Goal: Task Accomplishment & Management: Use online tool/utility

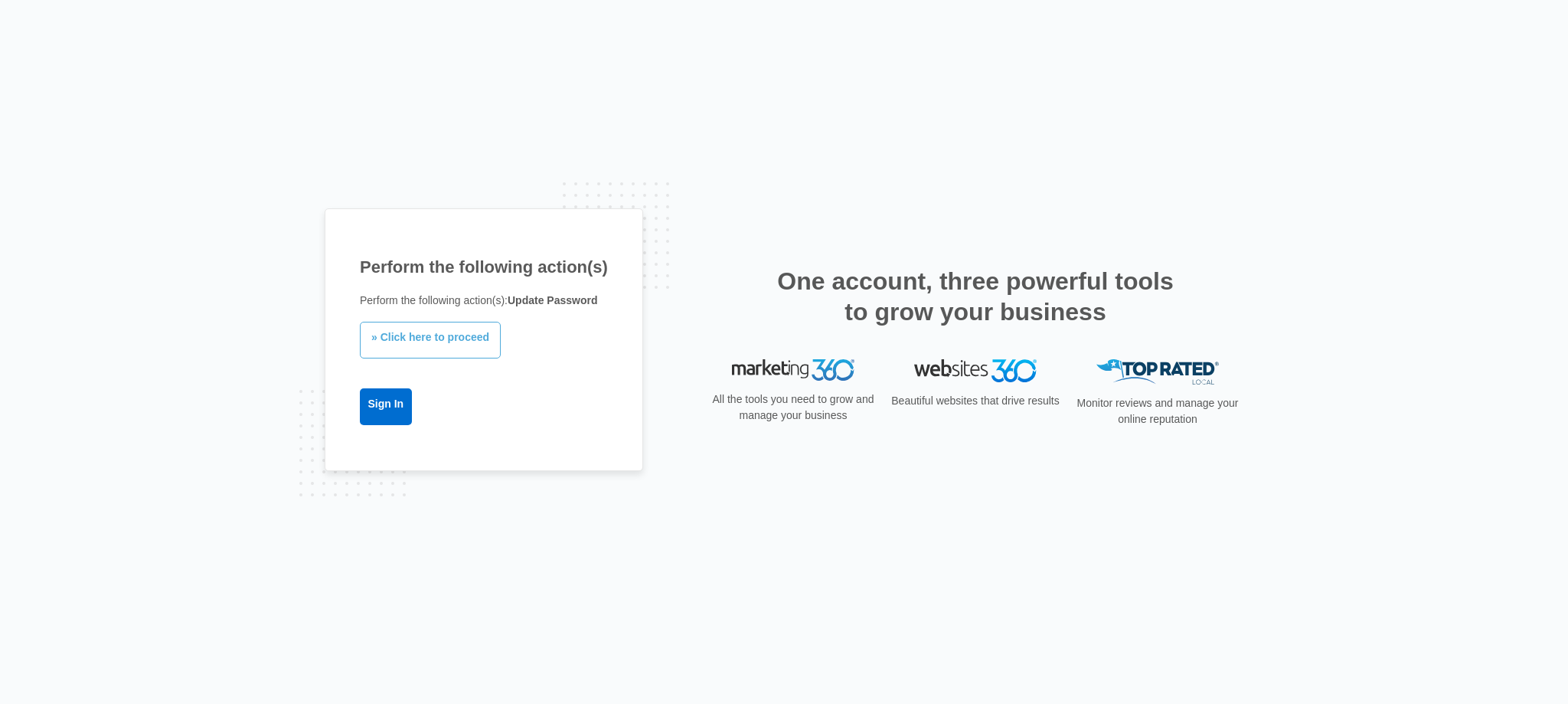
click at [452, 339] on link "» Click here to proceed" at bounding box center [430, 340] width 141 height 37
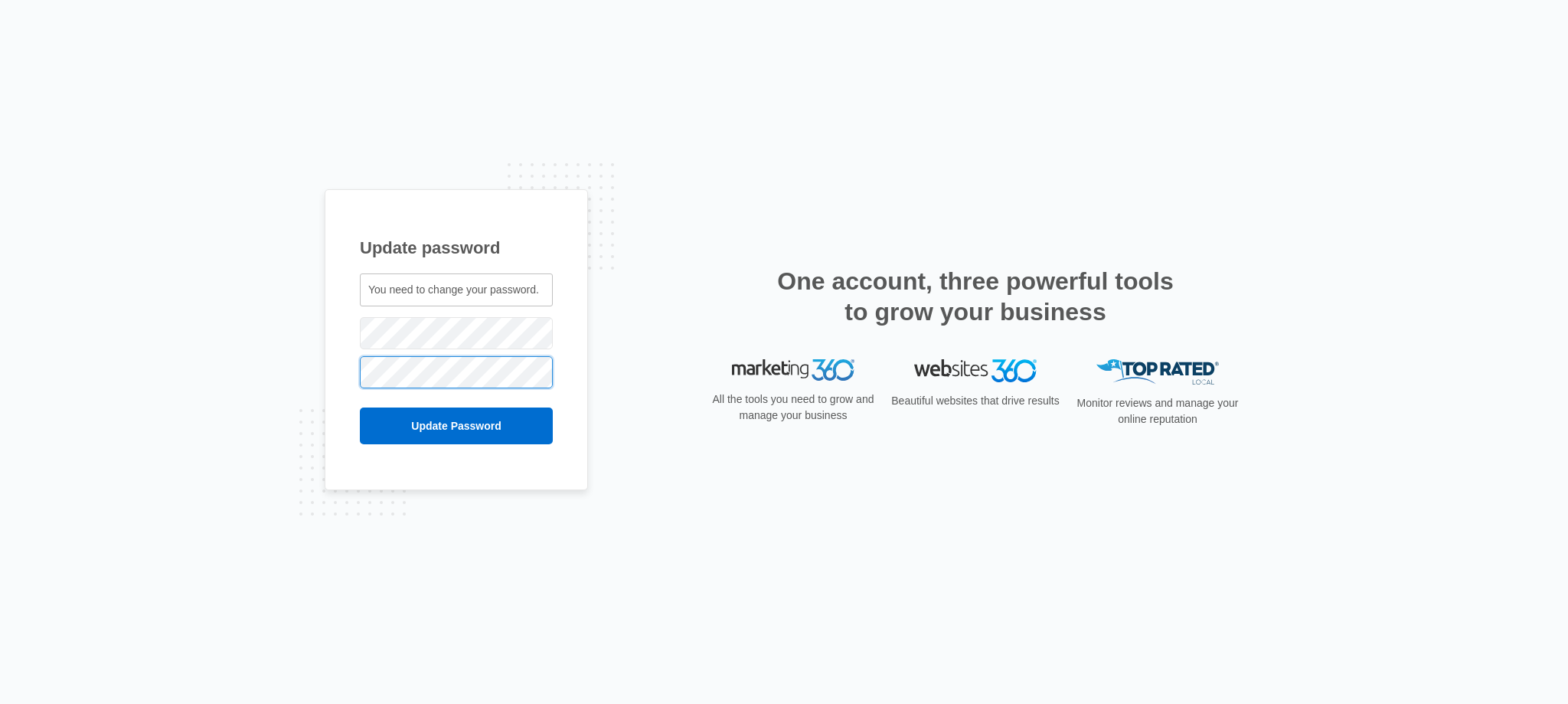
click at [360, 407] on input "Update Password" at bounding box center [457, 426] width 193 height 37
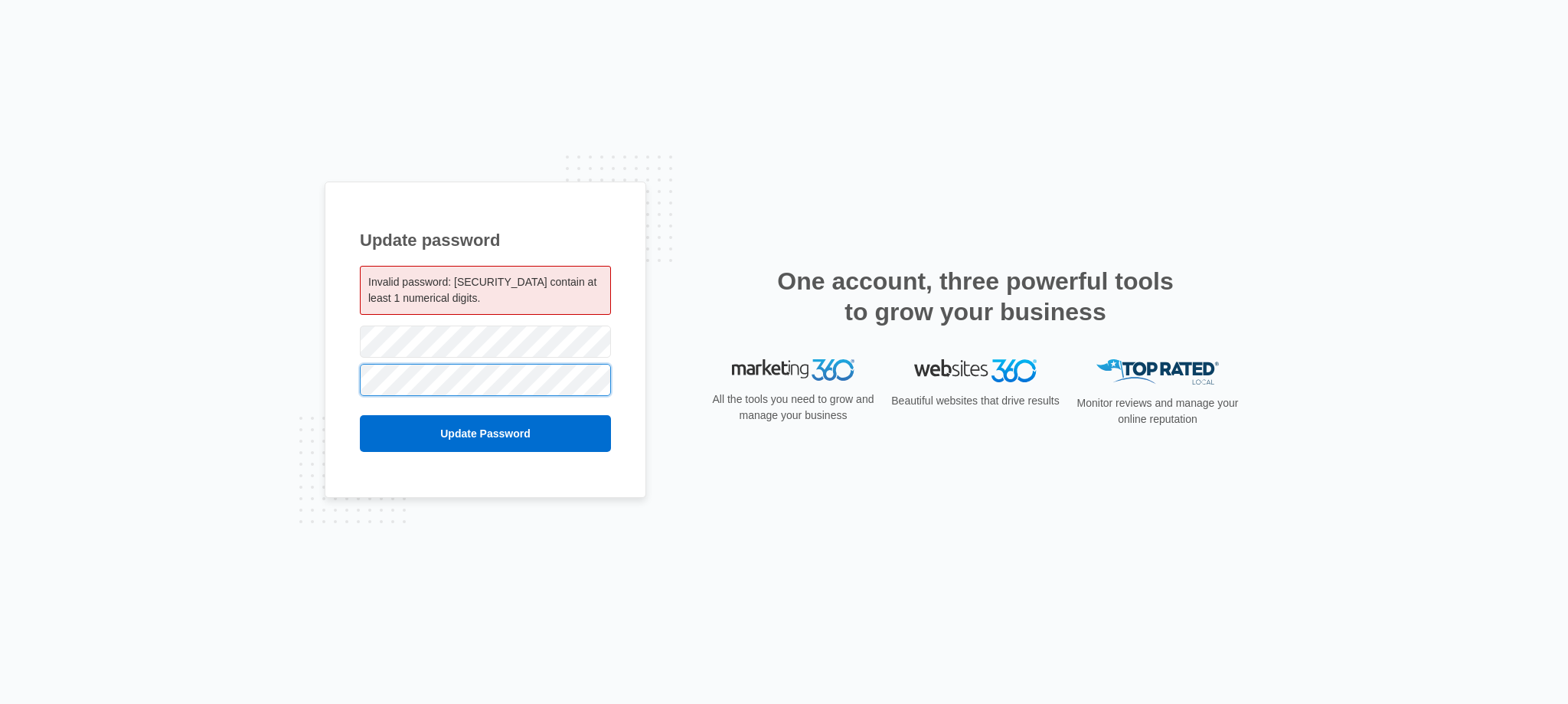
click at [360, 415] on input "Update Password" at bounding box center [485, 433] width 251 height 37
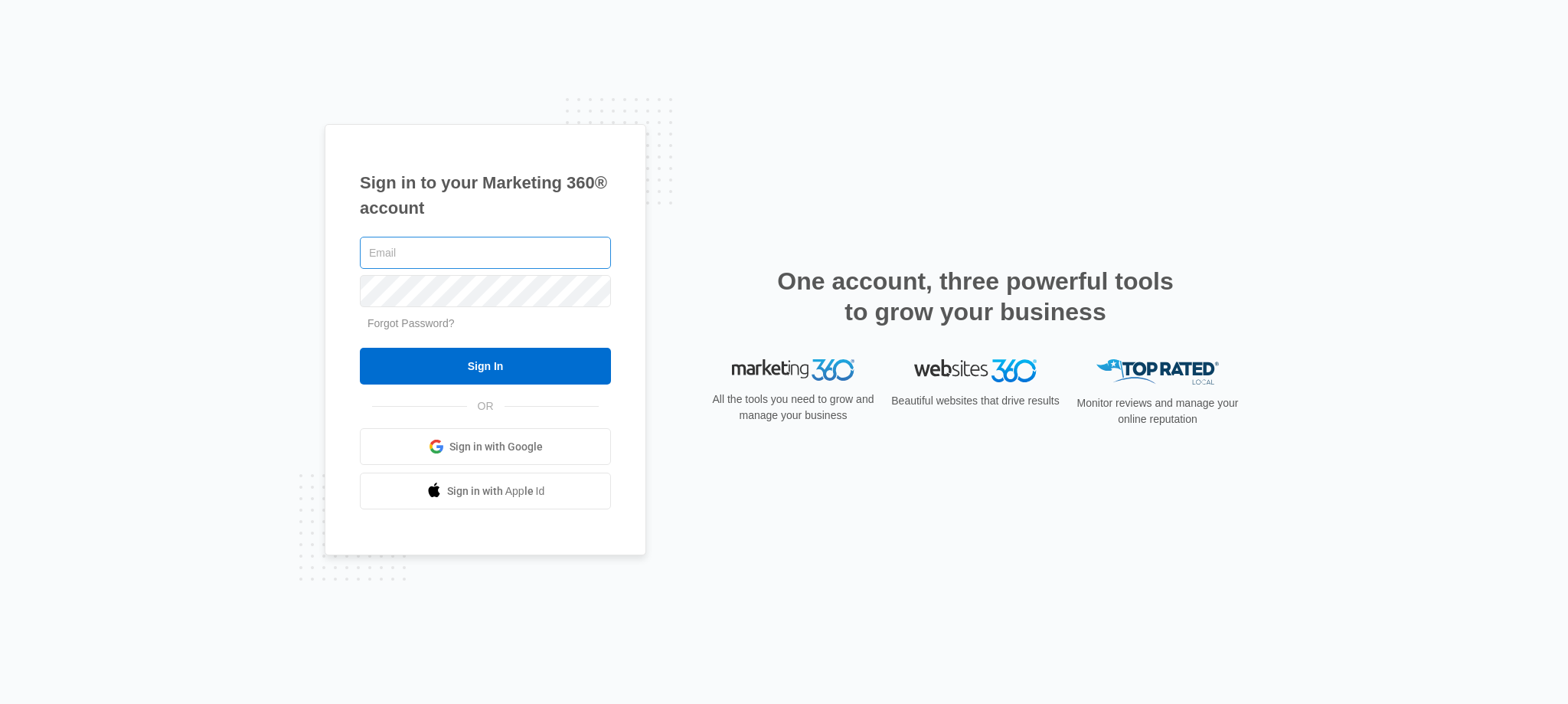
click at [453, 252] on input "text" at bounding box center [485, 252] width 251 height 32
type input "[EMAIL_ADDRESS][DOMAIN_NAME]"
click at [360, 347] on input "Sign In" at bounding box center [485, 366] width 251 height 37
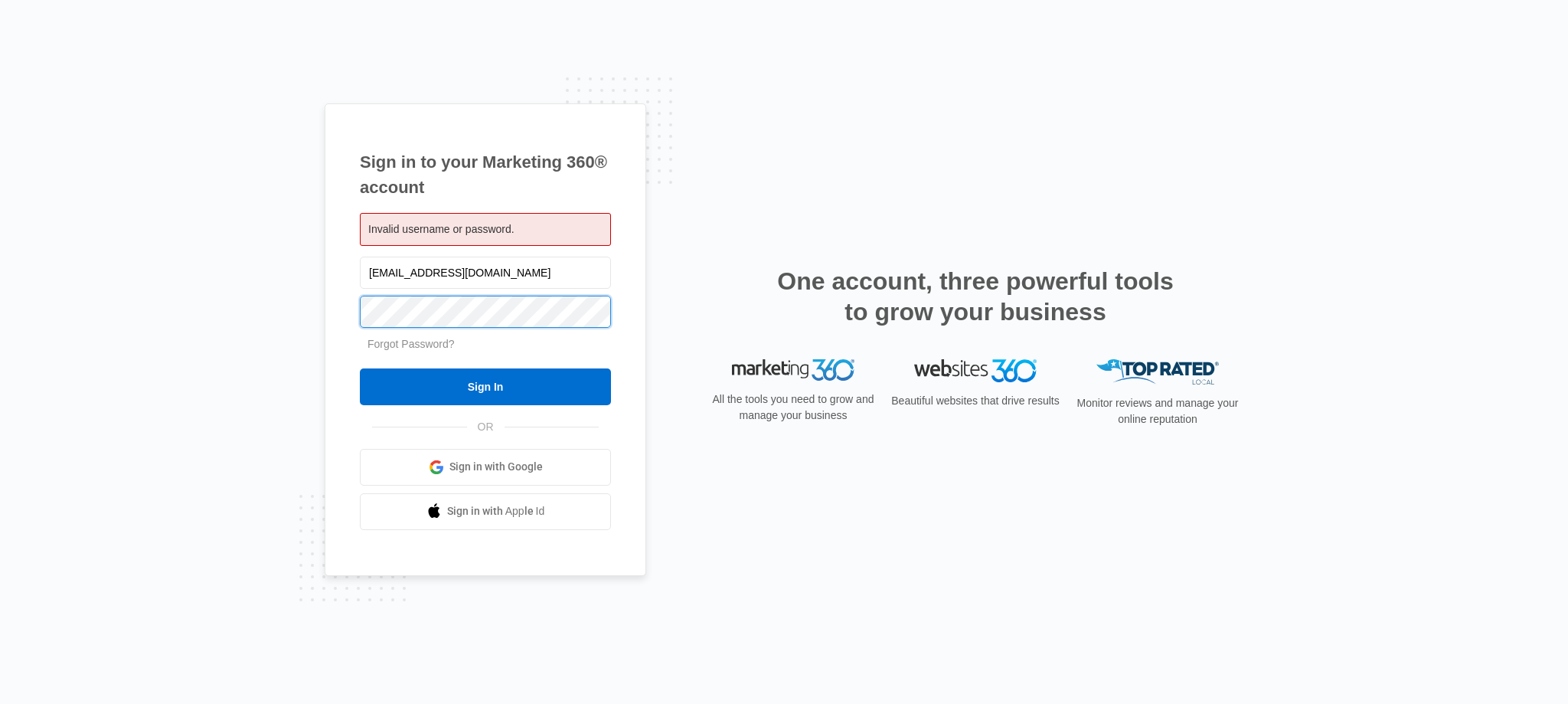
click at [360, 368] on input "Sign In" at bounding box center [485, 387] width 251 height 37
click at [459, 272] on input "[EMAIL_ADDRESS][DOMAIN_NAME]" at bounding box center [485, 272] width 251 height 32
type input "[EMAIL_ADDRESS][DOMAIN_NAME]"
click at [360, 368] on input "Sign In" at bounding box center [485, 387] width 251 height 37
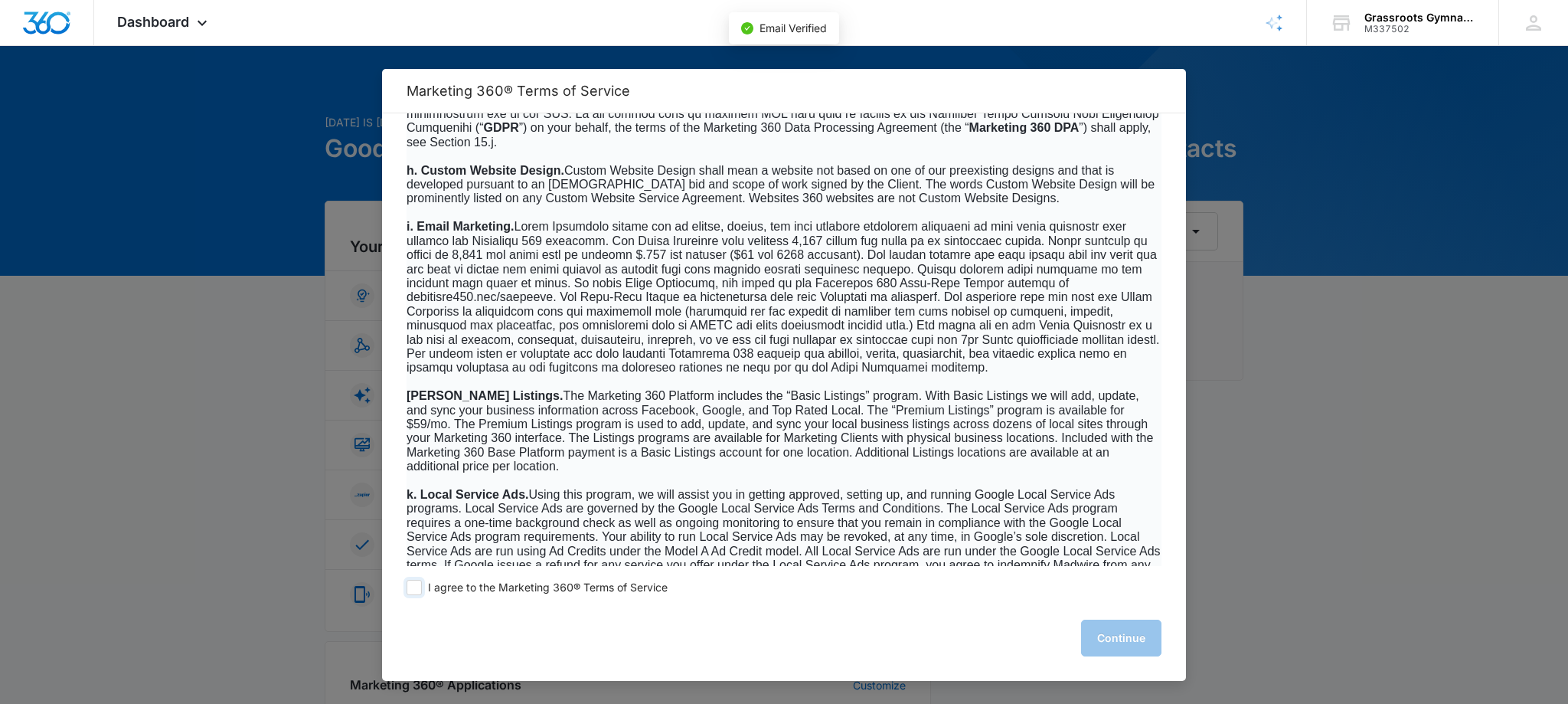
scroll to position [1965, 0]
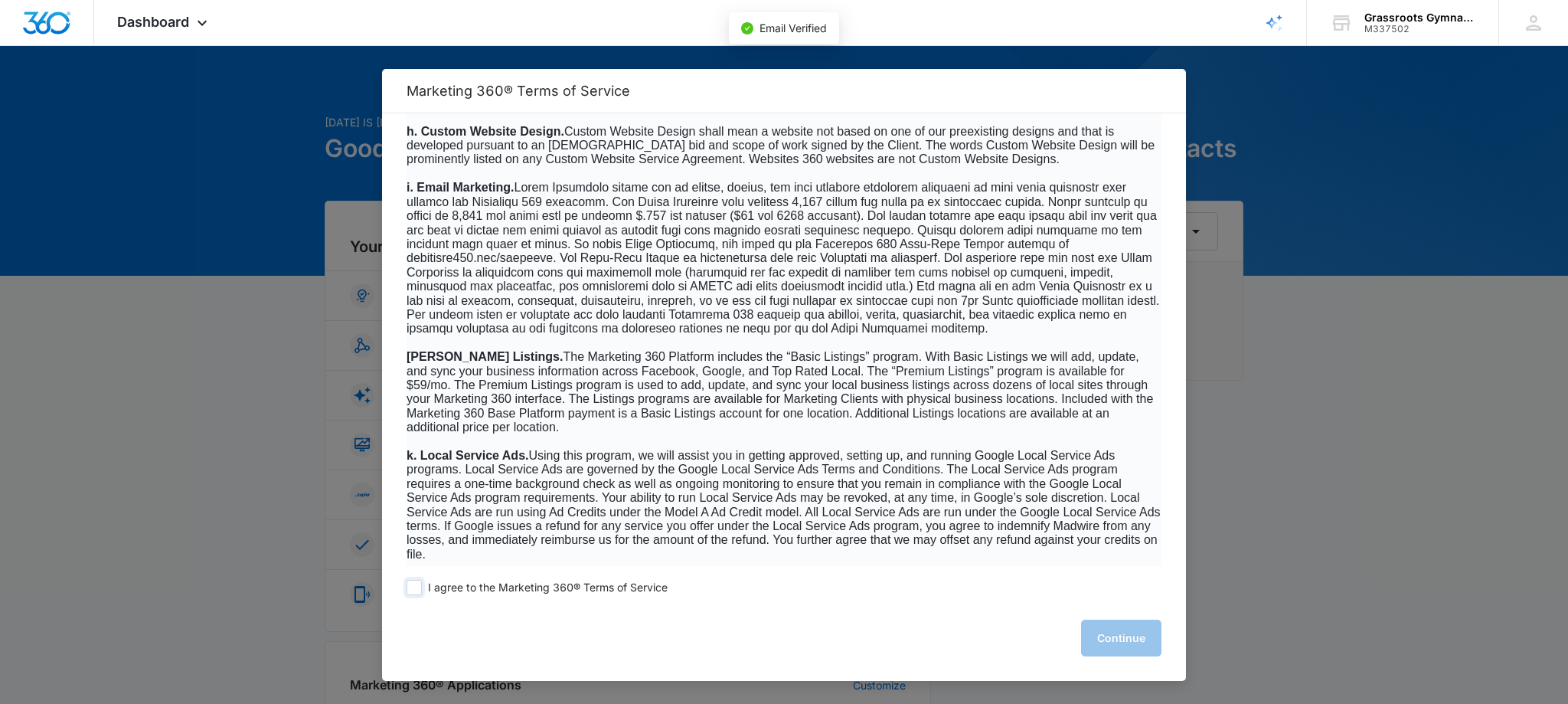
click at [471, 585] on span "I agree to the Marketing 360® Terms of Service" at bounding box center [548, 587] width 240 height 14
click at [422, 585] on input "I agree to the Marketing 360® Terms of Service" at bounding box center [414, 587] width 15 height 15
checkbox input "true"
click at [1112, 633] on button "Continue" at bounding box center [1121, 638] width 81 height 37
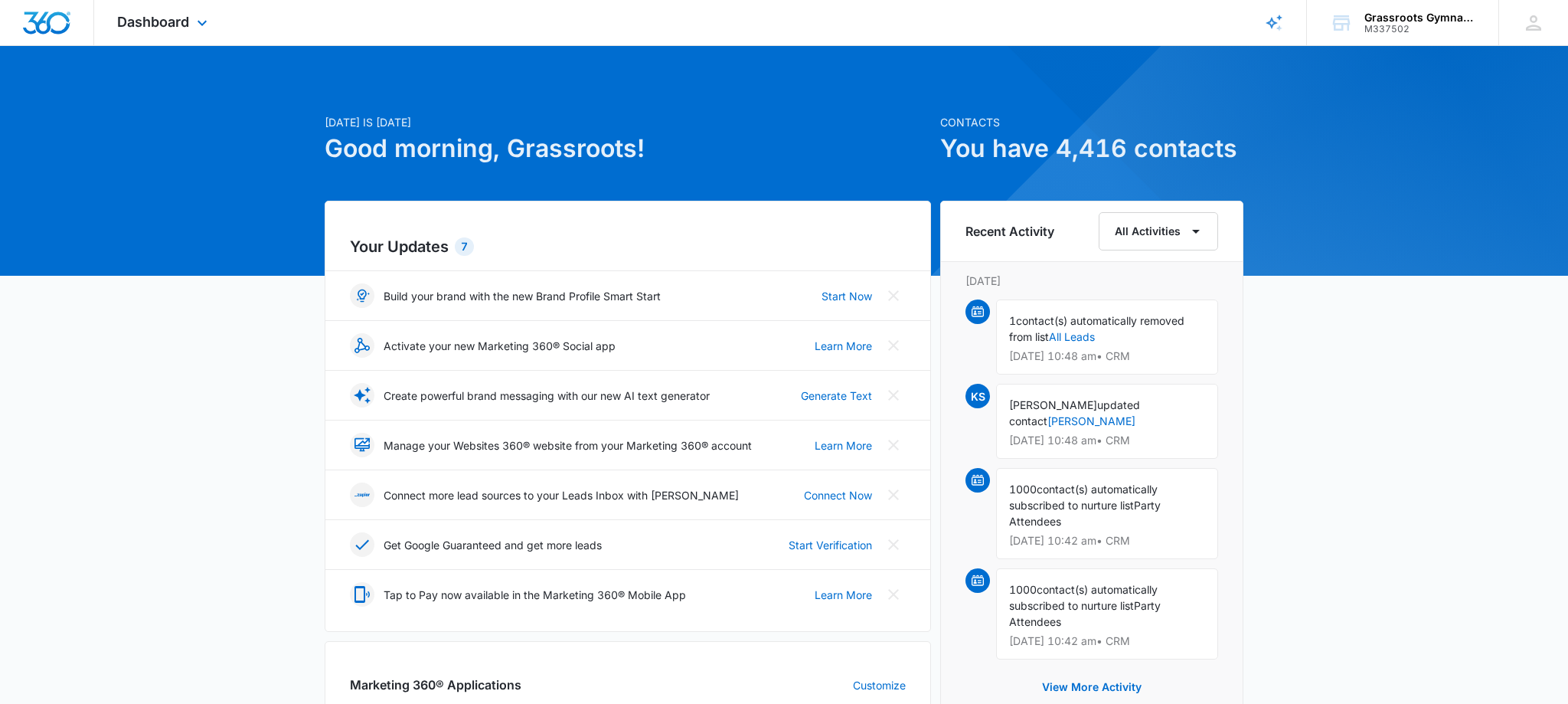
click at [193, 34] on div "Dashboard Apps Reputation Websites Forms CRM Email Social Payments POS Content …" at bounding box center [164, 22] width 140 height 45
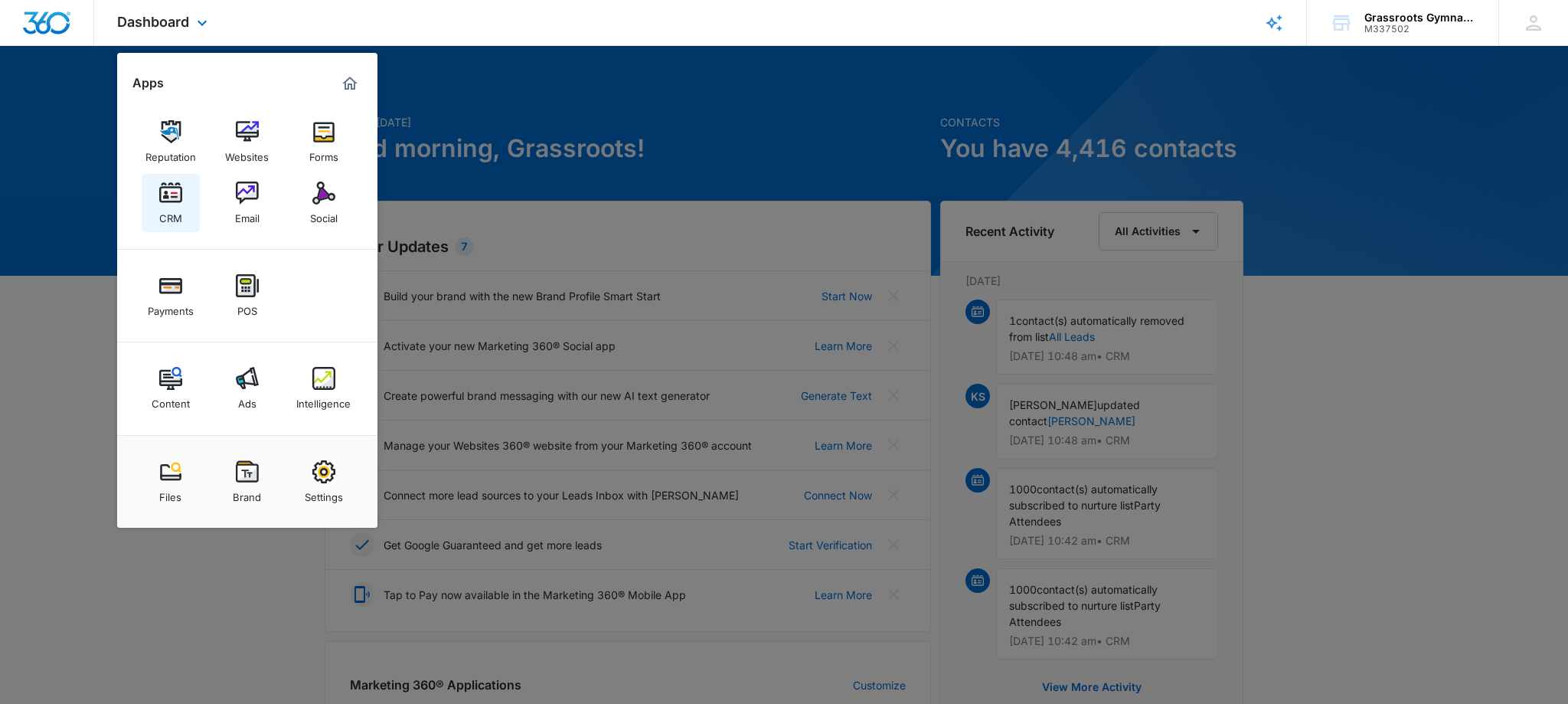
click at [185, 207] on link "CRM" at bounding box center [171, 203] width 58 height 58
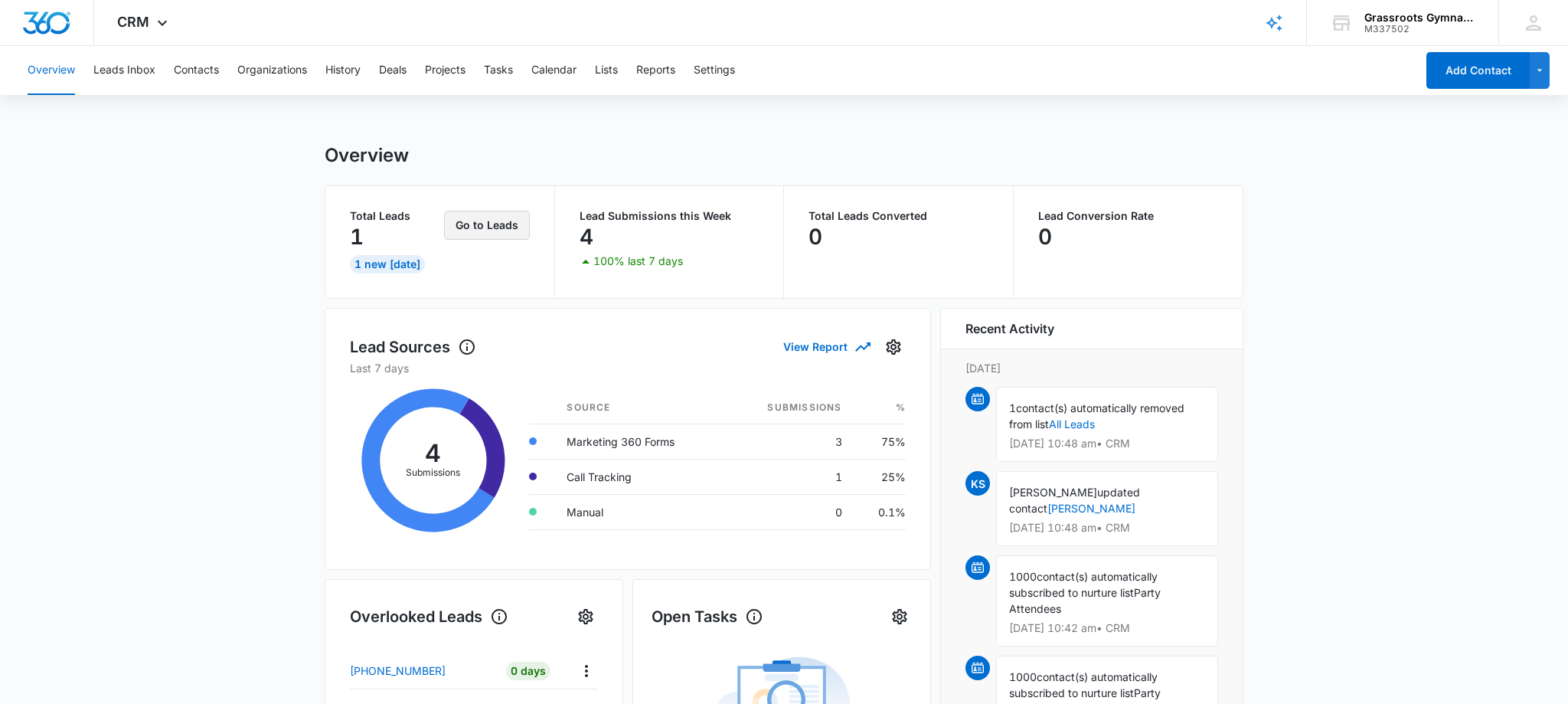
click at [472, 237] on button "Go to Leads" at bounding box center [487, 225] width 86 height 29
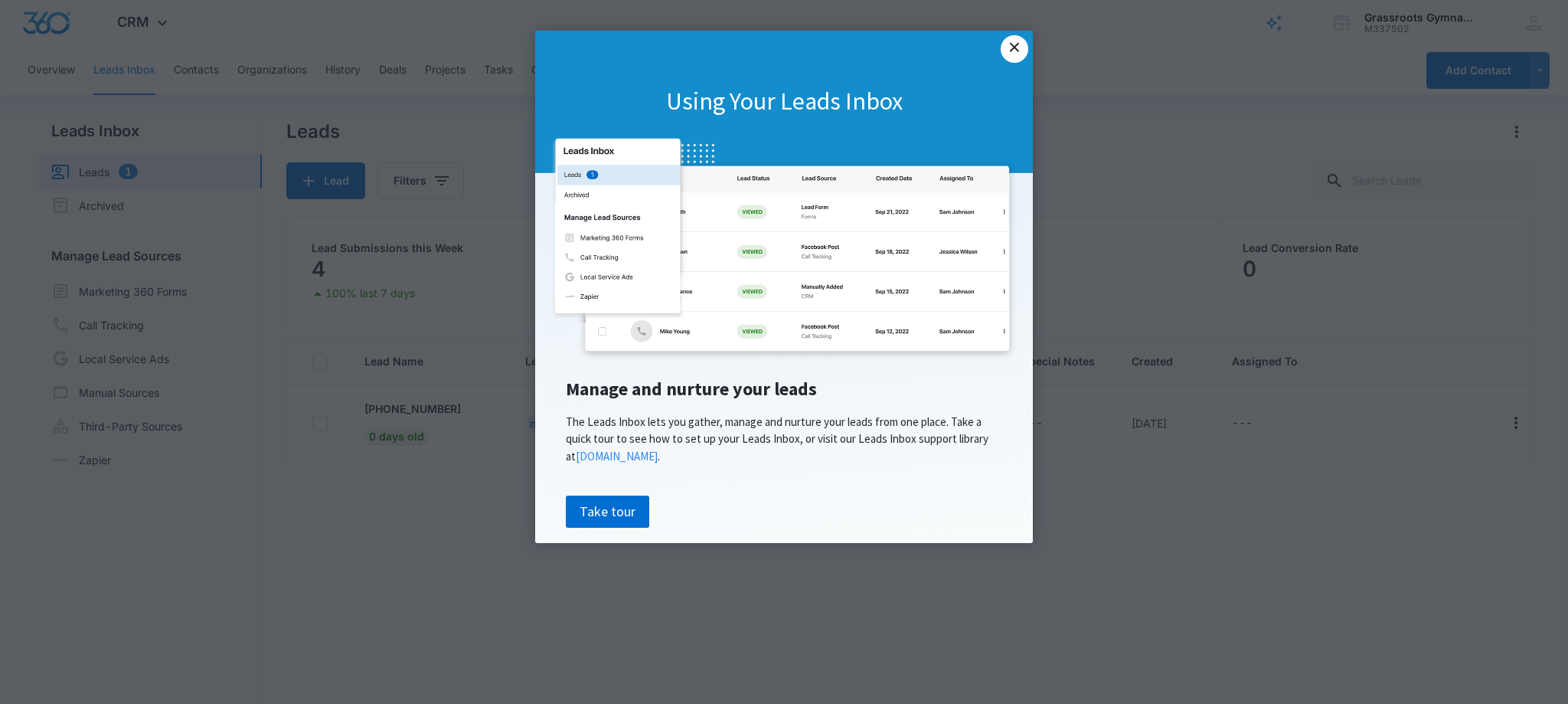
click at [1019, 52] on link "×" at bounding box center [1014, 48] width 27 height 27
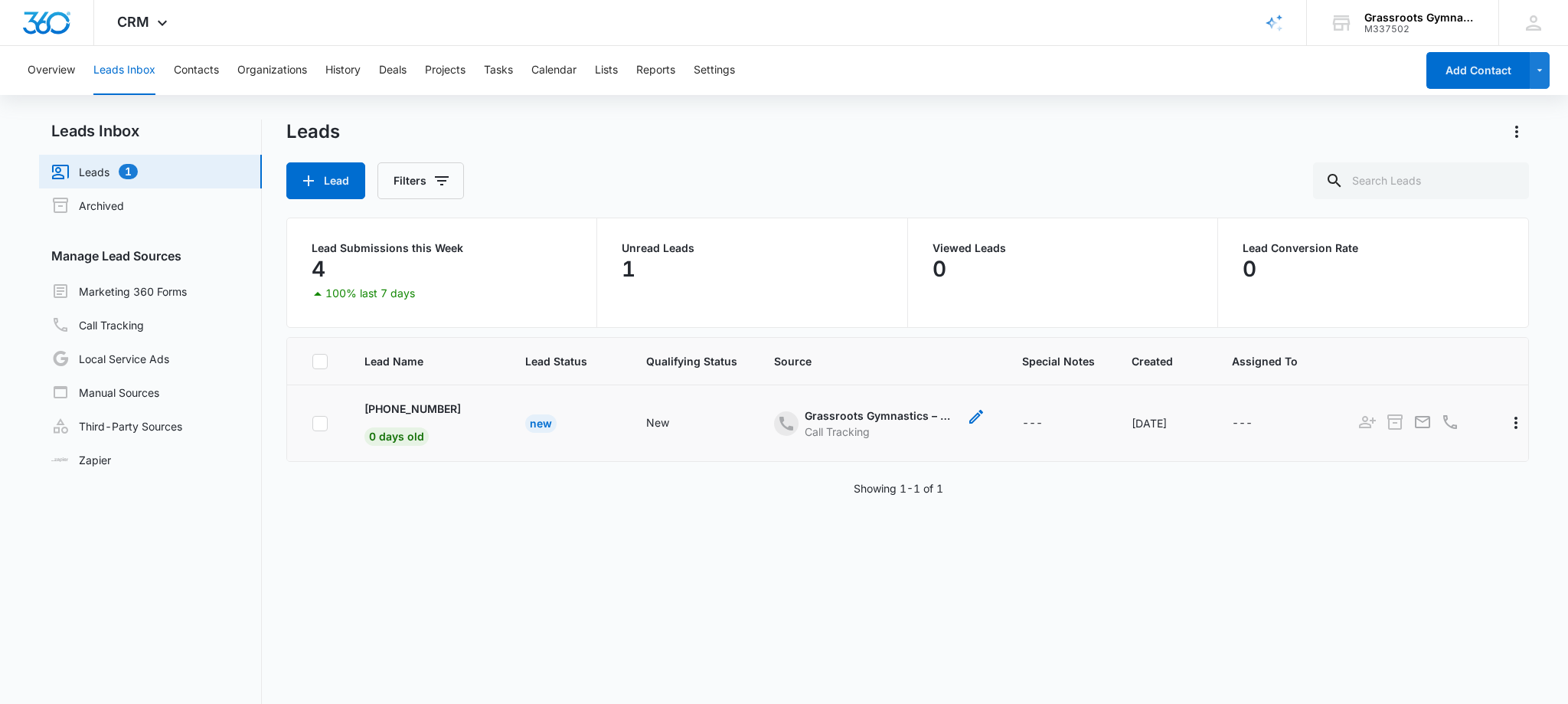
click at [886, 430] on div "Call Tracking" at bounding box center [881, 431] width 153 height 16
click at [852, 382] on button "Cancel" at bounding box center [836, 379] width 53 height 29
click at [397, 413] on p "+18432312864" at bounding box center [412, 408] width 97 height 16
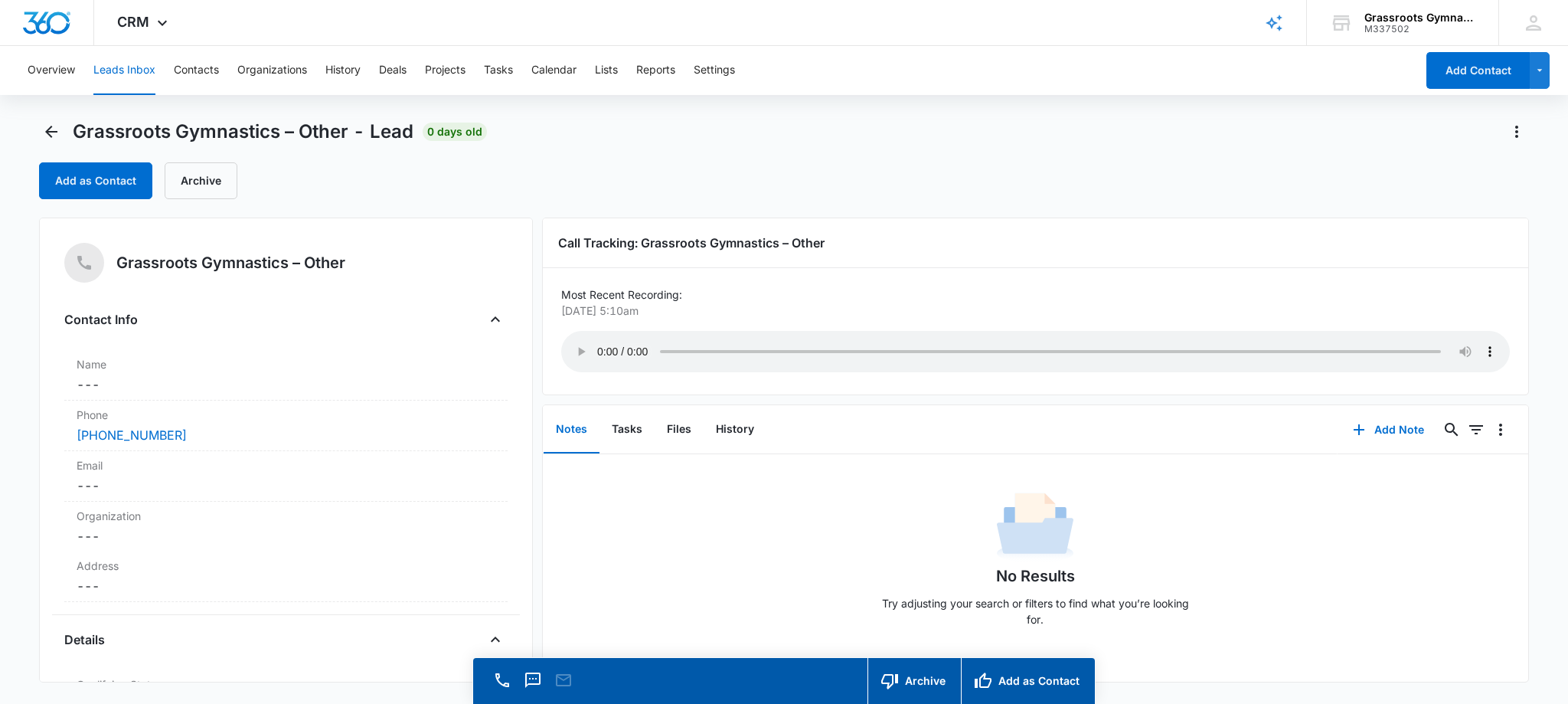
click at [115, 73] on button "Leads Inbox" at bounding box center [124, 70] width 62 height 49
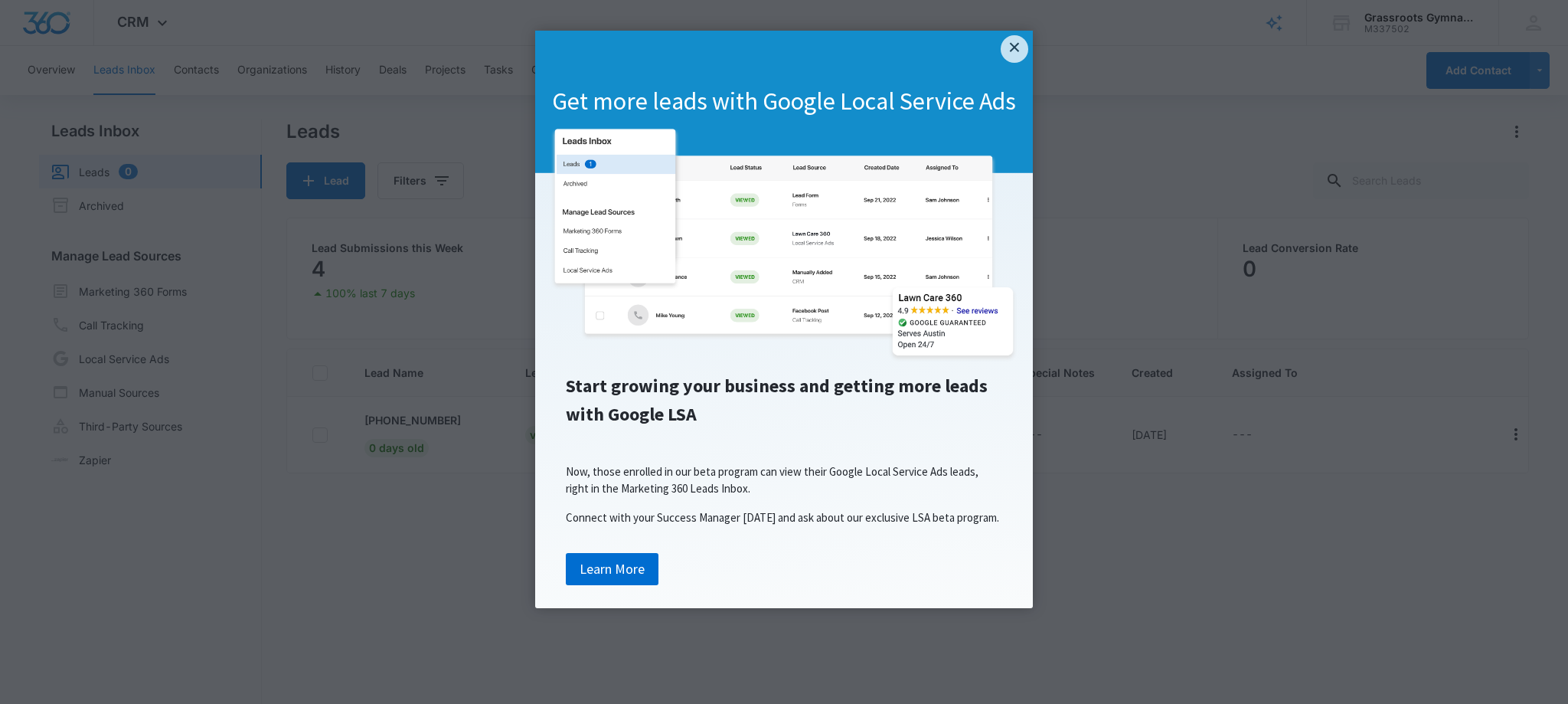
drag, startPoint x: 1010, startPoint y: 46, endPoint x: 1004, endPoint y: 52, distance: 8.5
click at [1010, 46] on link "×" at bounding box center [1014, 48] width 27 height 27
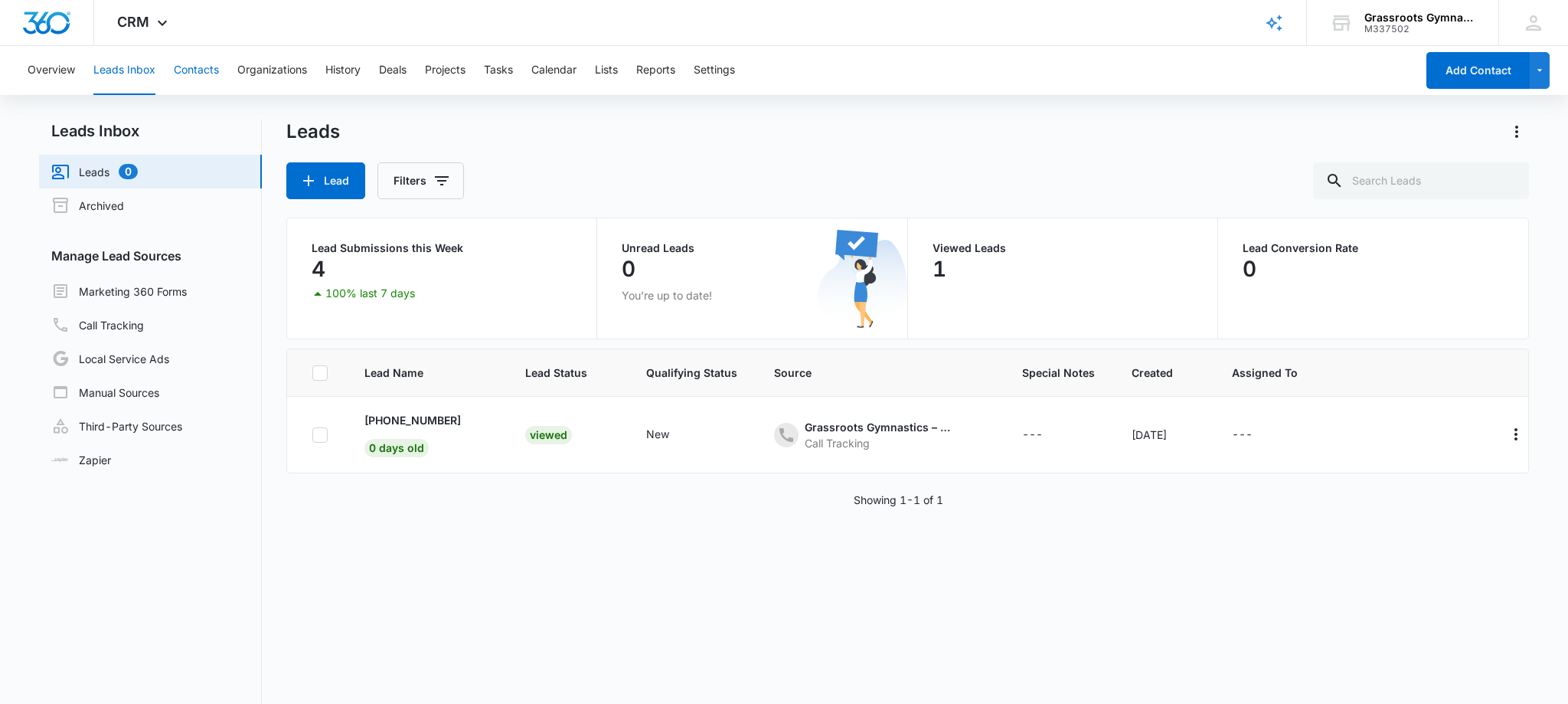
click at [197, 70] on button "Contacts" at bounding box center [197, 70] width 45 height 49
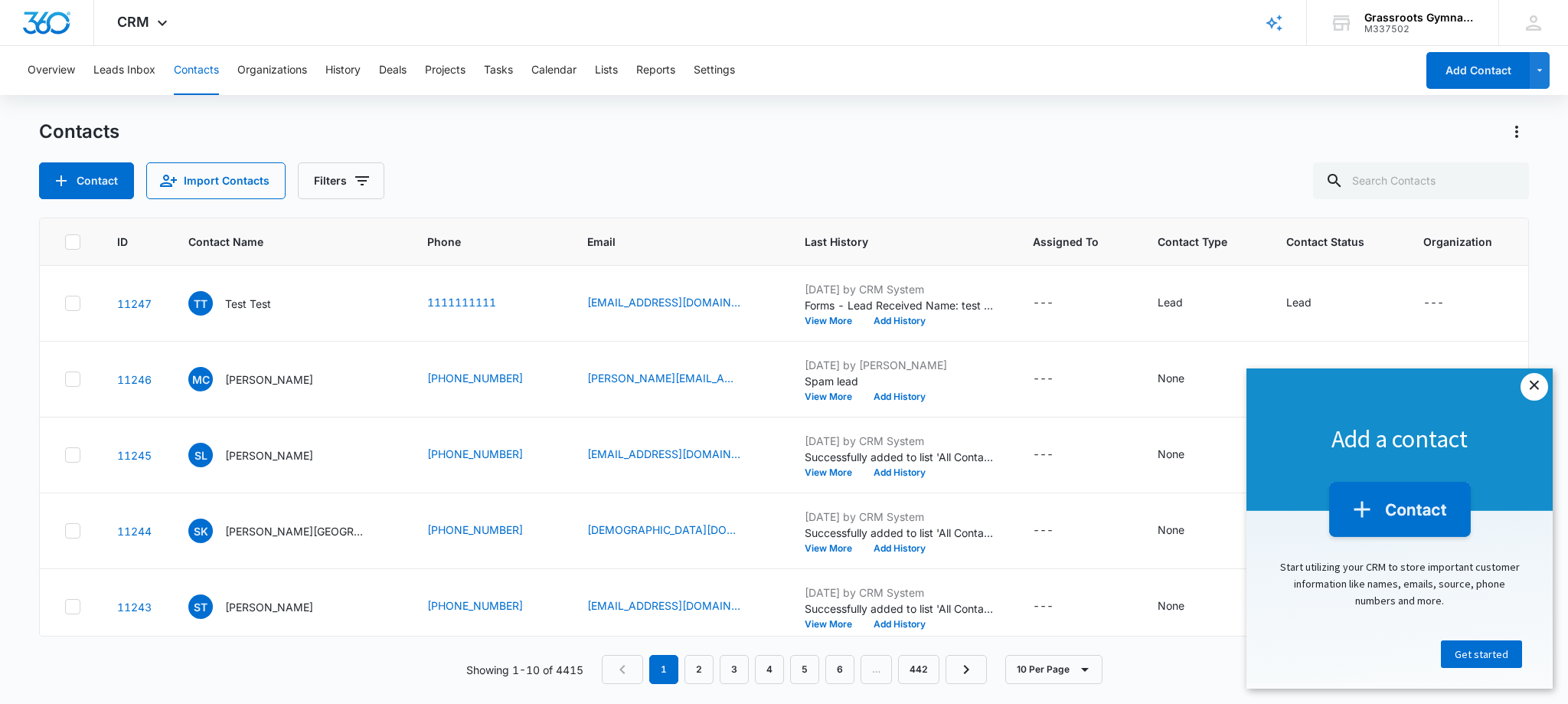
click at [1543, 387] on link "×" at bounding box center [1534, 387] width 27 height 27
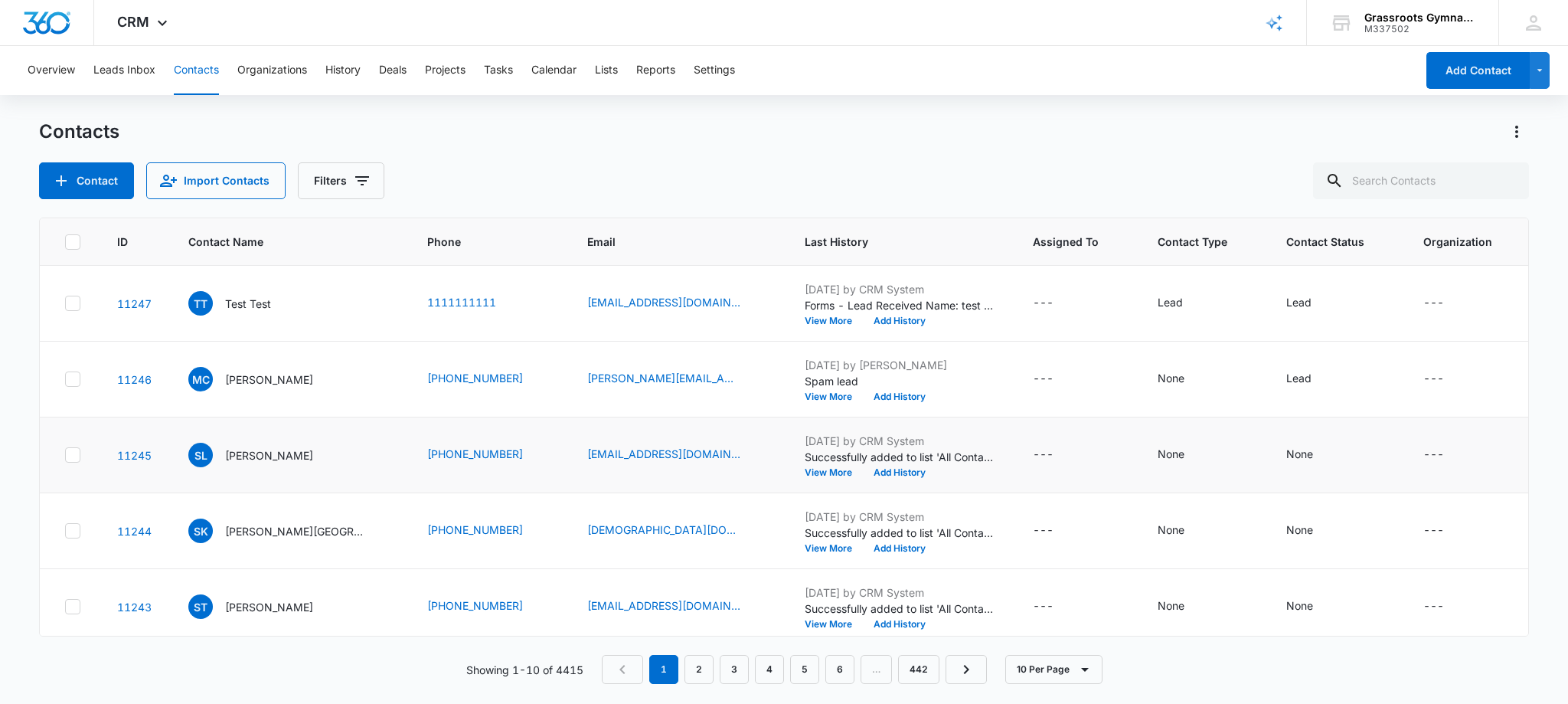
scroll to position [1, 0]
click at [260, 377] on p "Marty Craig" at bounding box center [269, 378] width 88 height 16
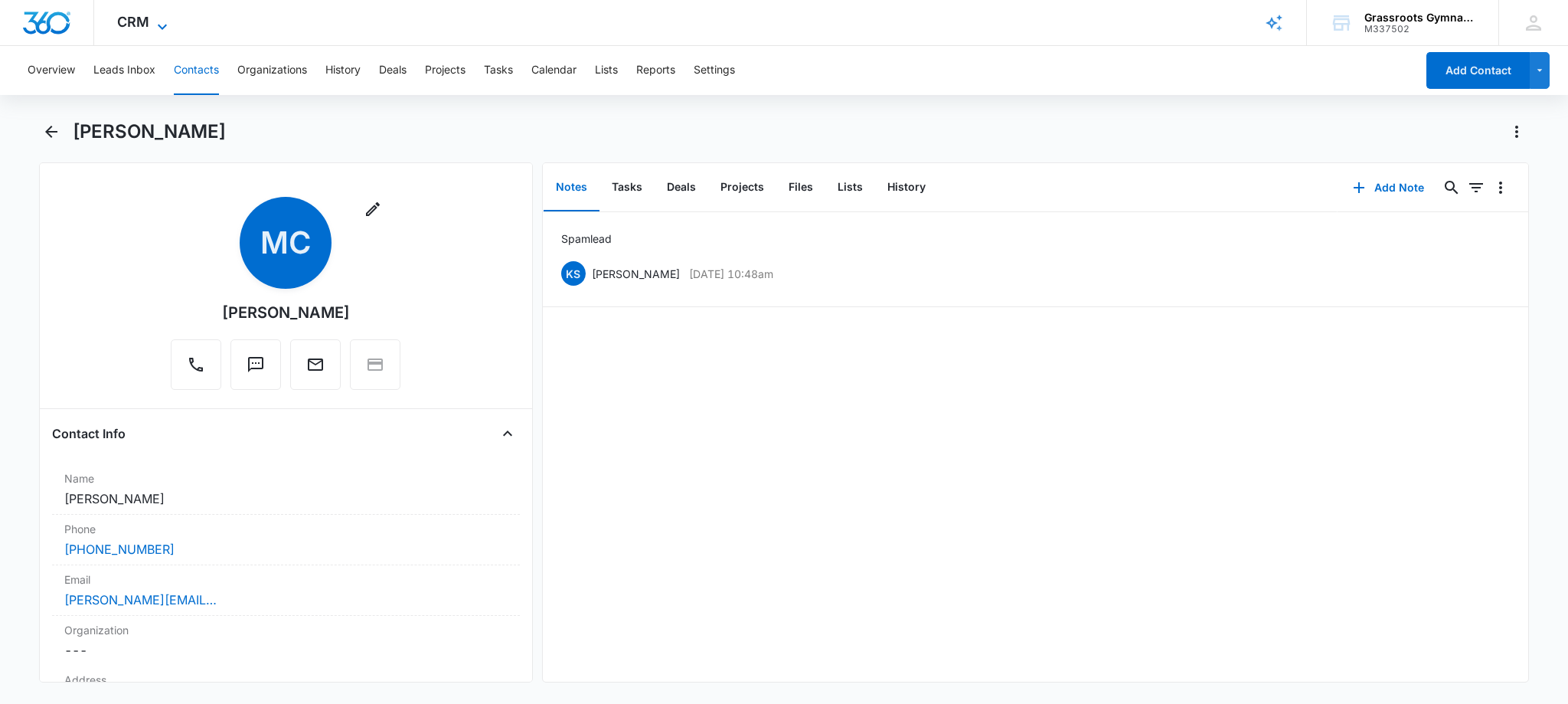
click at [141, 23] on span "CRM" at bounding box center [133, 22] width 32 height 16
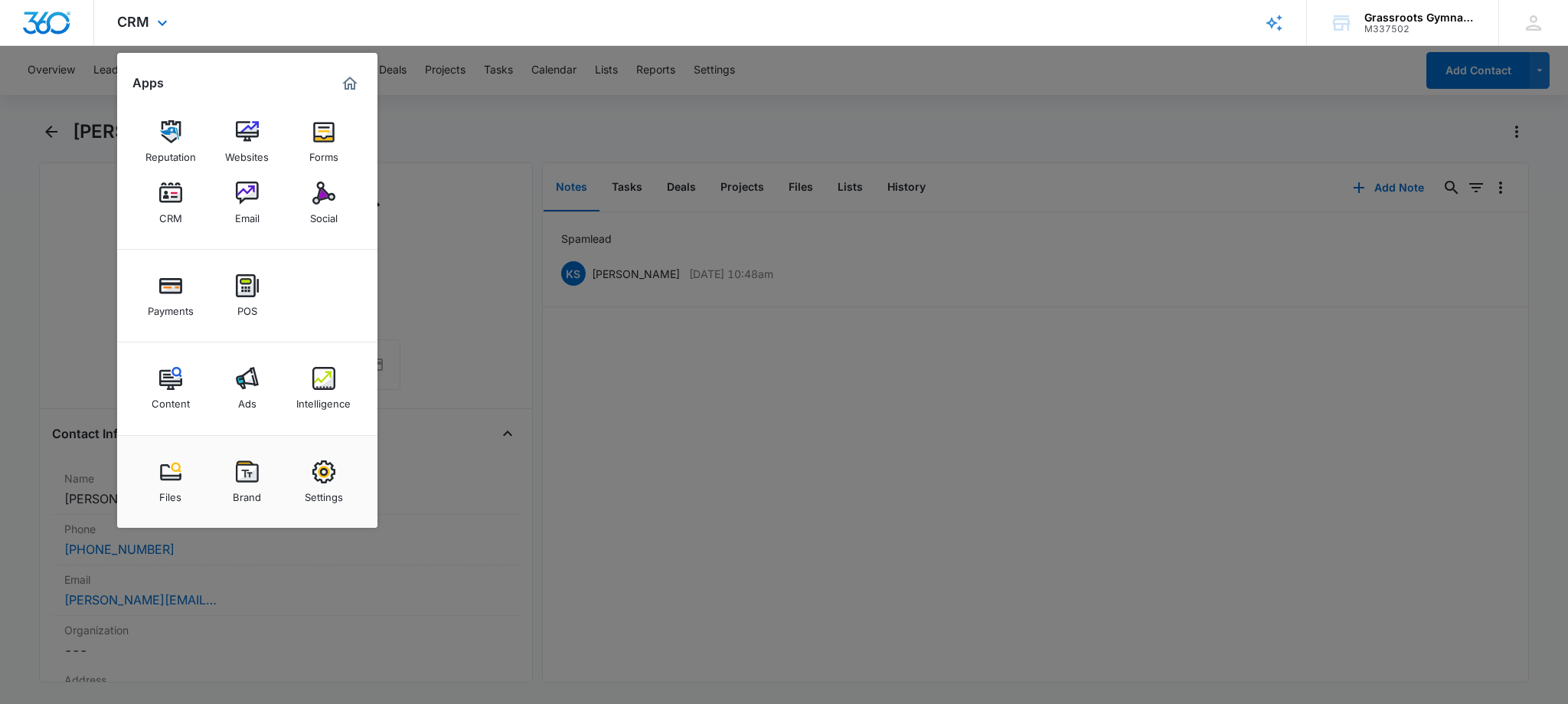
click at [56, 19] on img "Dashboard" at bounding box center [47, 23] width 49 height 23
